Goal: Navigation & Orientation: Find specific page/section

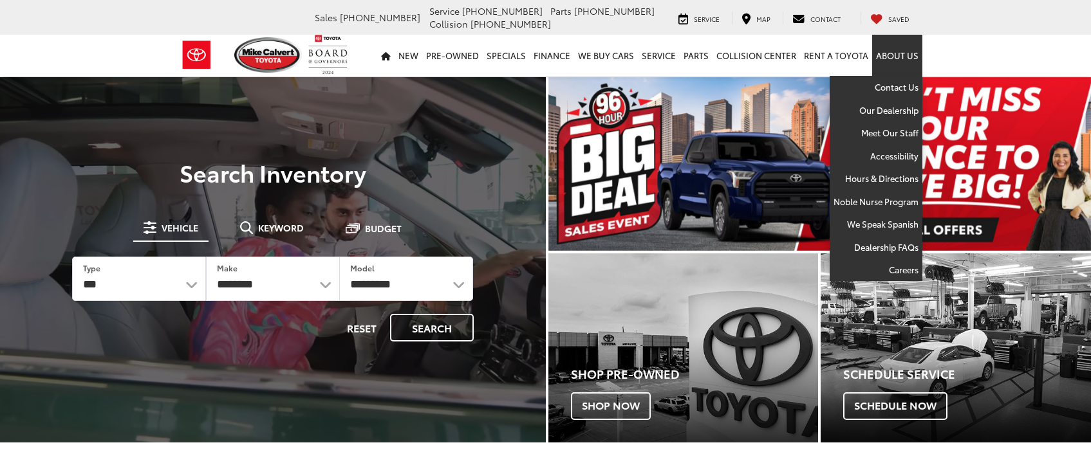
click at [892, 52] on link "About Us" at bounding box center [897, 55] width 50 height 41
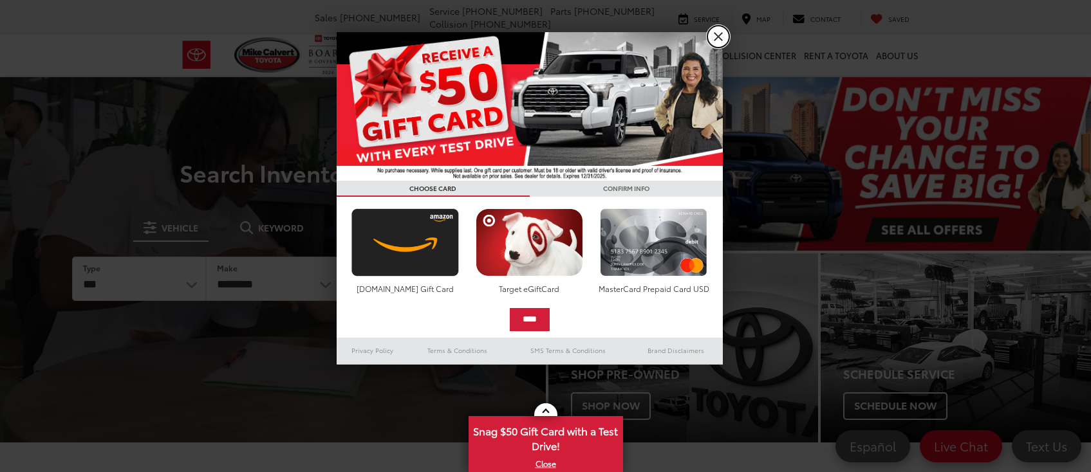
click at [717, 31] on link "X" at bounding box center [718, 37] width 22 height 22
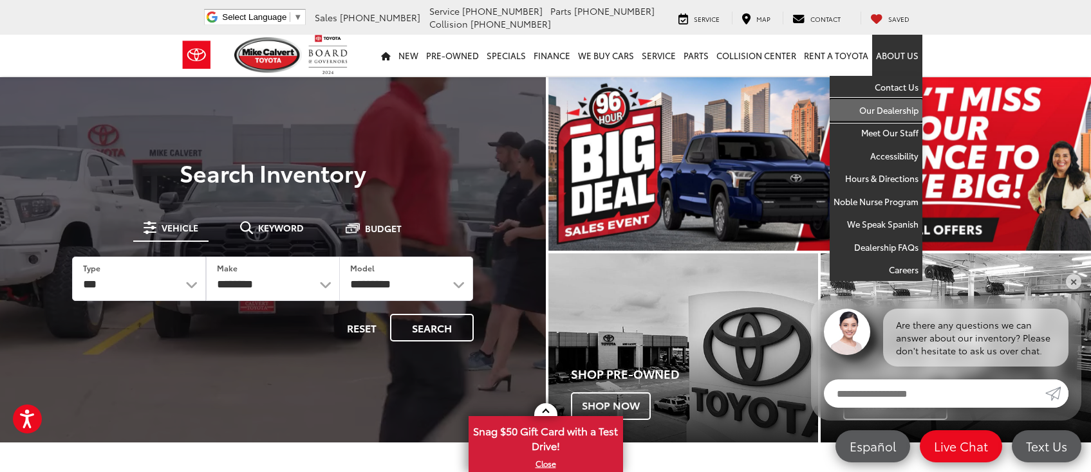
click at [895, 114] on link "Our Dealership" at bounding box center [875, 110] width 93 height 23
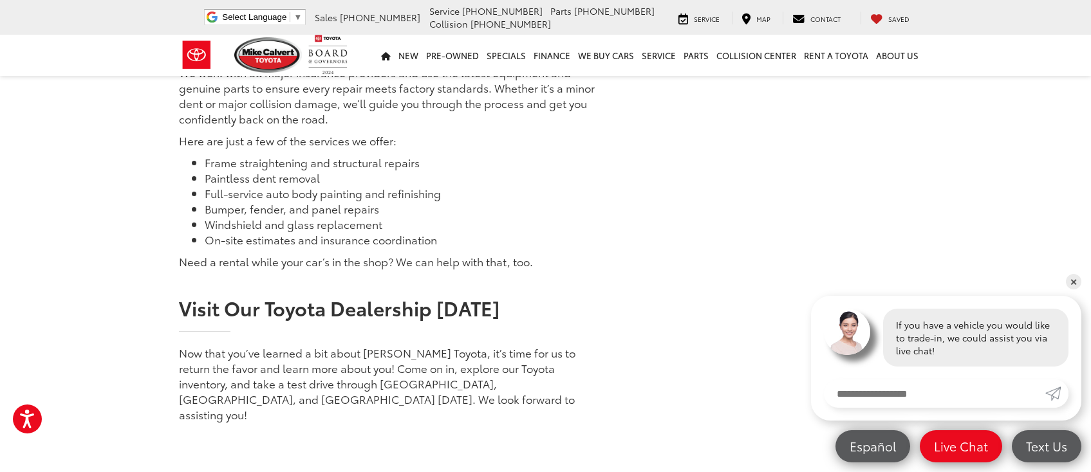
scroll to position [1558, 0]
